Goal: Find specific page/section: Find specific page/section

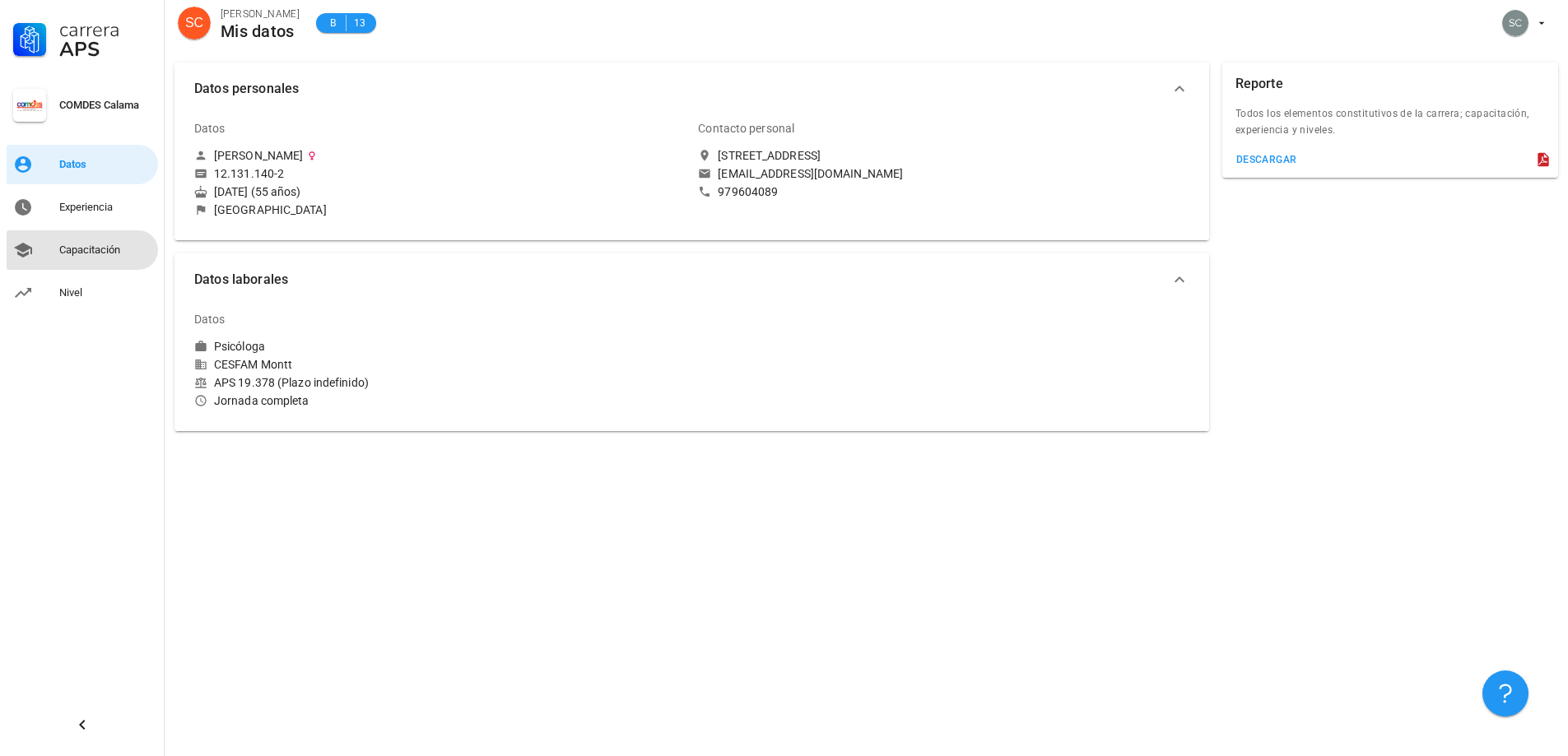
click at [92, 250] on div "Capacitación" at bounding box center [105, 250] width 92 height 13
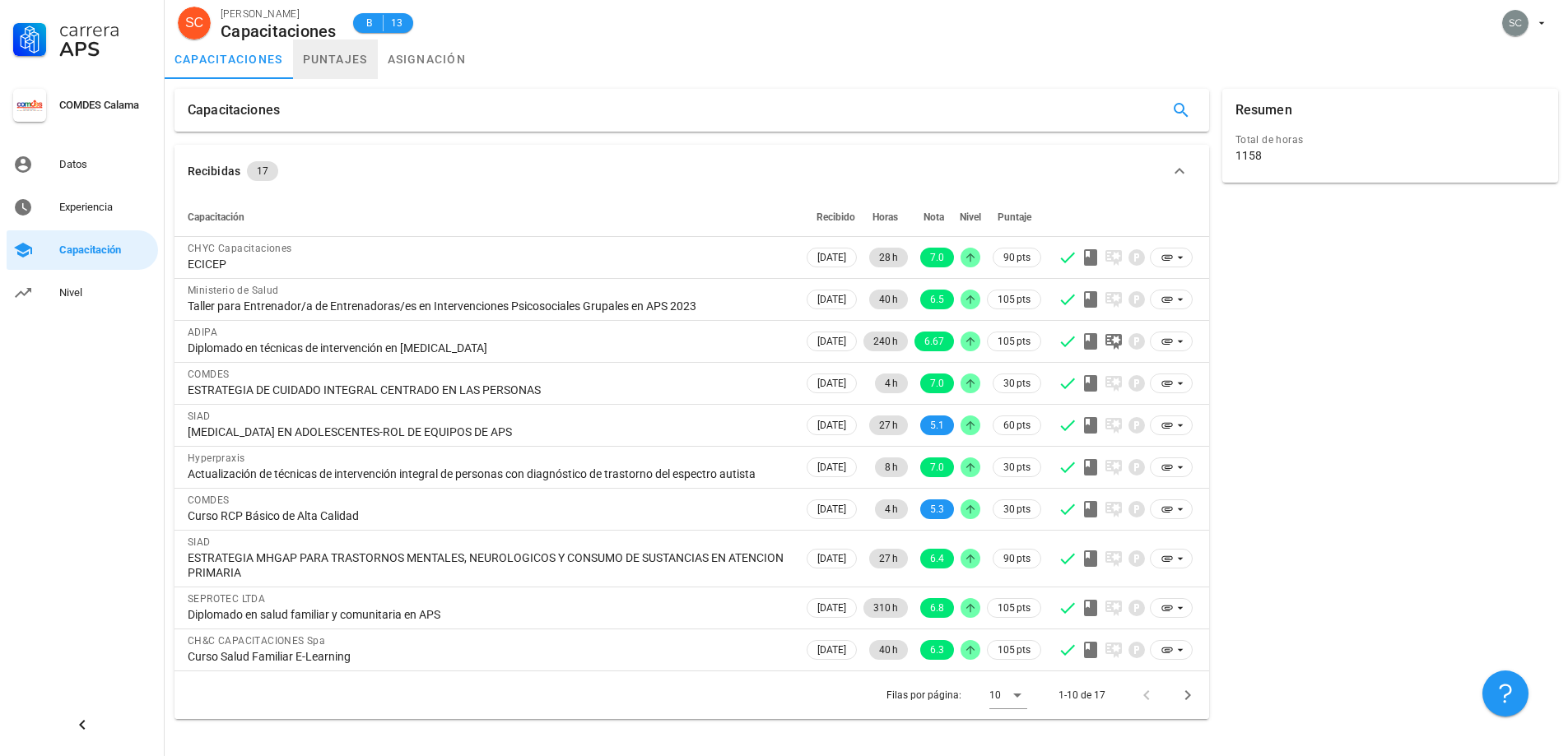
click at [345, 60] on link "puntajes" at bounding box center [334, 59] width 85 height 40
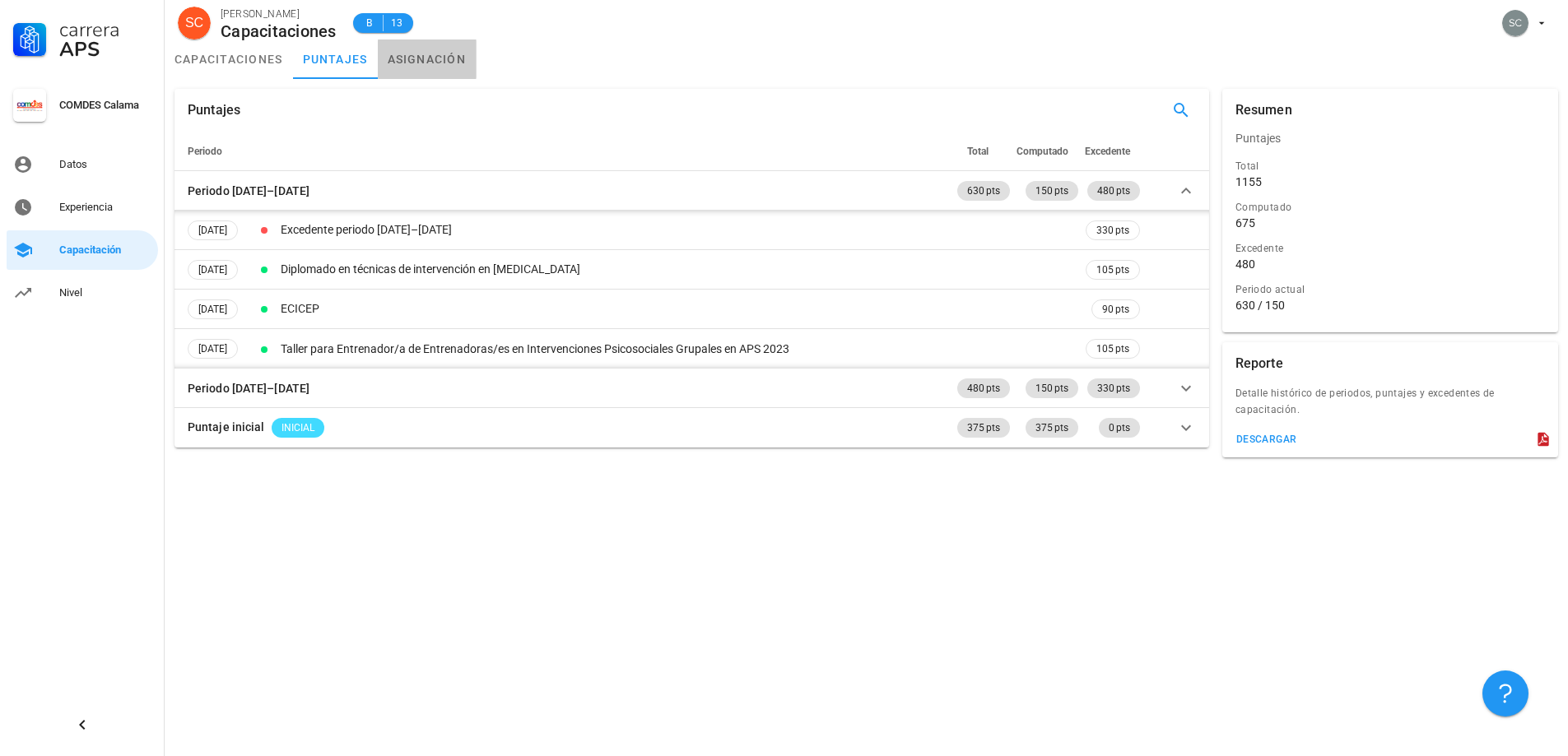
click at [445, 61] on link "asignación" at bounding box center [427, 59] width 98 height 40
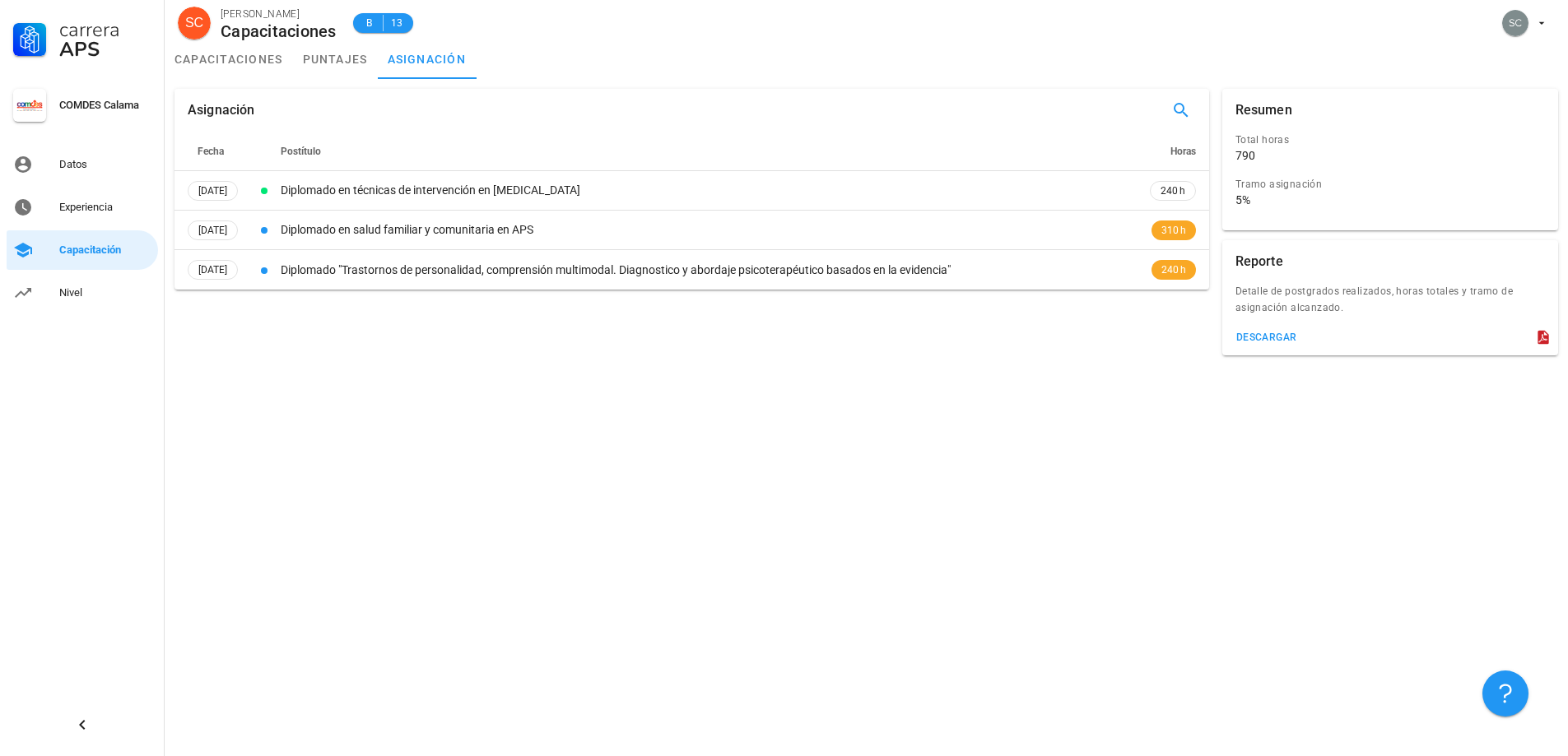
click at [515, 437] on div "Asignación Fecha Postítulo Horas [DATE] Diplomado en técnicas de intervención e…" at bounding box center [866, 417] width 1403 height 677
